Goal: Task Accomplishment & Management: Manage account settings

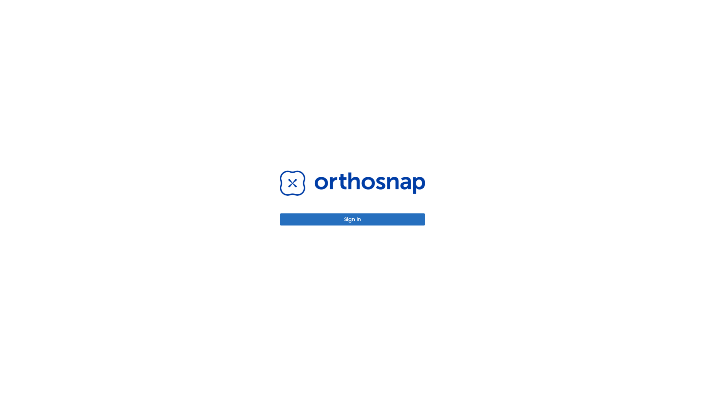
click at [352, 219] on button "Sign in" at bounding box center [352, 220] width 145 height 12
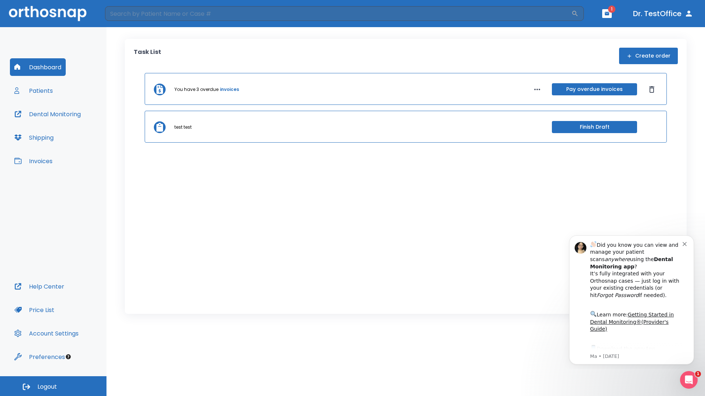
click at [53, 386] on span "Logout" at bounding box center [46, 387] width 19 height 8
